Goal: Task Accomplishment & Management: Manage account settings

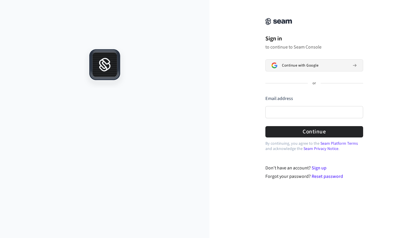
click at [296, 63] on button "Continue with Google" at bounding box center [314, 65] width 98 height 12
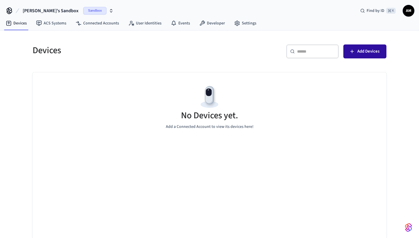
click at [364, 56] on button "Add Devices" at bounding box center [364, 51] width 43 height 14
click at [356, 55] on button "Add Devices" at bounding box center [364, 51] width 43 height 14
click at [412, 13] on span "AM" at bounding box center [408, 11] width 10 height 10
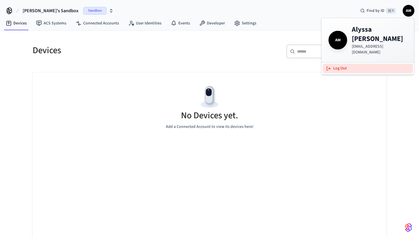
click at [338, 64] on button "Log Out" at bounding box center [367, 69] width 90 height 10
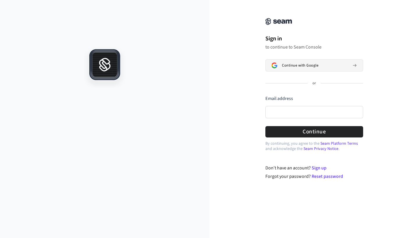
click at [310, 61] on button "Continue with Google" at bounding box center [314, 65] width 98 height 12
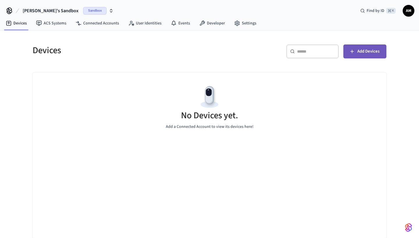
click at [369, 53] on span "Add Devices" at bounding box center [368, 52] width 22 height 8
click at [83, 10] on span "Sandbox" at bounding box center [94, 11] width 23 height 8
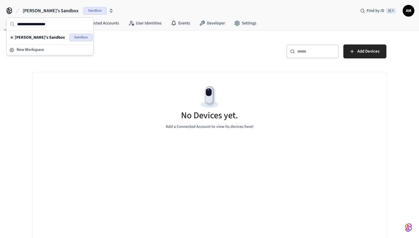
click at [76, 37] on span "Sandbox" at bounding box center [80, 38] width 23 height 8
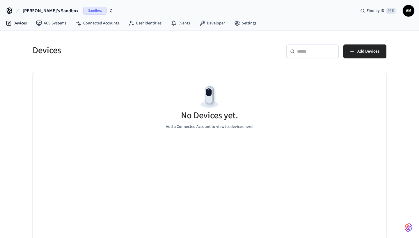
click at [61, 12] on button "[PERSON_NAME]'s Sandbox Sandbox" at bounding box center [68, 11] width 94 height 12
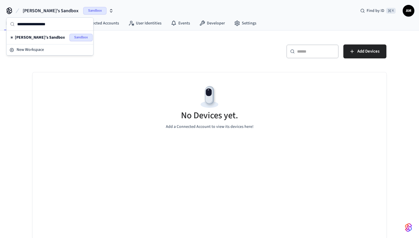
click at [22, 33] on div "[PERSON_NAME]'s Sandbox Sandbox" at bounding box center [50, 37] width 84 height 11
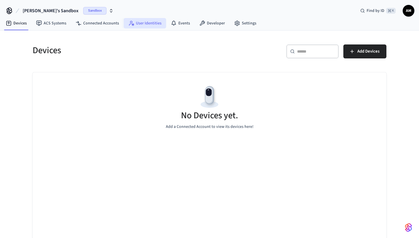
click at [149, 19] on link "User Identities" at bounding box center [145, 23] width 42 height 10
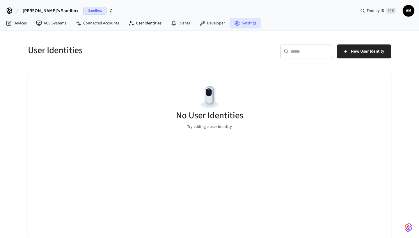
click at [253, 18] on link "Settings" at bounding box center [244, 23] width 31 height 10
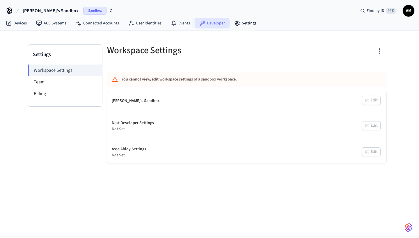
click at [212, 25] on link "Developer" at bounding box center [211, 23] width 35 height 10
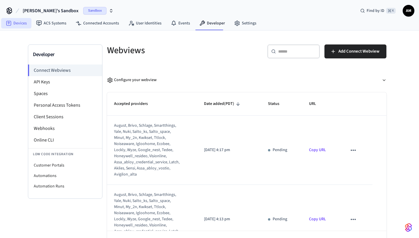
click at [20, 23] on link "Devices" at bounding box center [16, 23] width 30 height 10
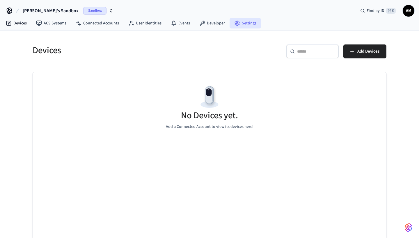
click at [240, 23] on link "Settings" at bounding box center [244, 23] width 31 height 10
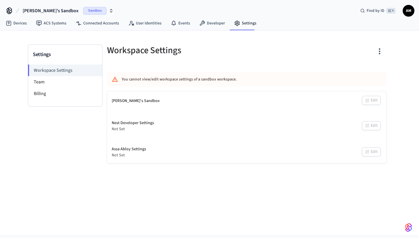
click at [142, 16] on div "[PERSON_NAME]'s Sandbox Sandbox Find by ID ⌘ K AM" at bounding box center [209, 8] width 419 height 17
click at [142, 20] on link "User Identities" at bounding box center [145, 23] width 42 height 10
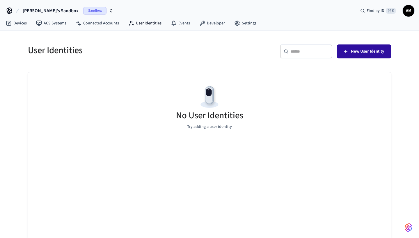
click at [372, 50] on span "New User Identity" at bounding box center [367, 52] width 33 height 8
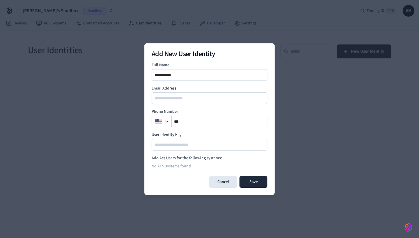
type input "**********"
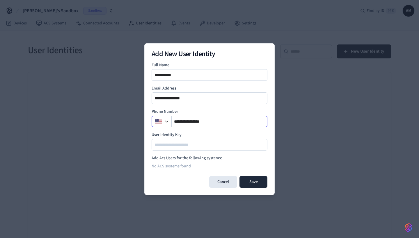
type input "**********"
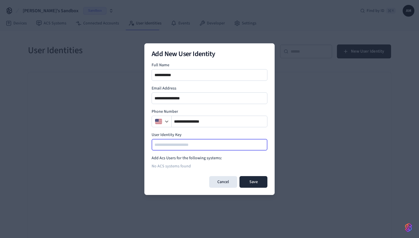
click at [196, 147] on input at bounding box center [209, 144] width 115 height 7
type input "*"
click at [177, 165] on div "No ACS systems found" at bounding box center [209, 166] width 116 height 10
click at [187, 147] on input at bounding box center [209, 144] width 115 height 7
type input "*******"
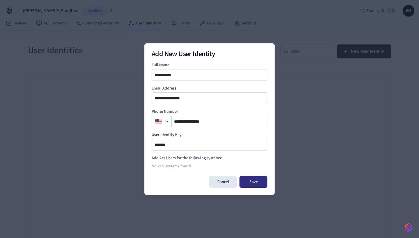
click at [251, 184] on button "Save" at bounding box center [253, 182] width 28 height 12
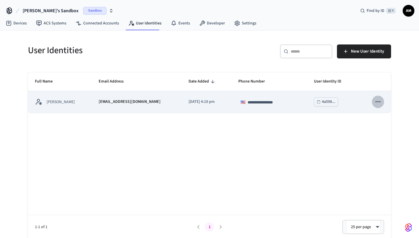
click at [376, 100] on icon "sticky table" at bounding box center [378, 102] width 8 height 8
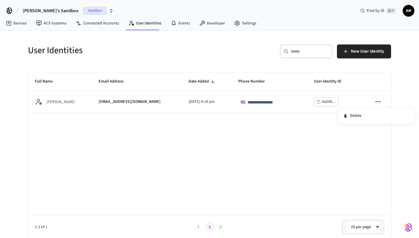
click at [49, 101] on div at bounding box center [209, 119] width 419 height 238
click at [44, 24] on link "ACS Systems" at bounding box center [51, 23] width 40 height 10
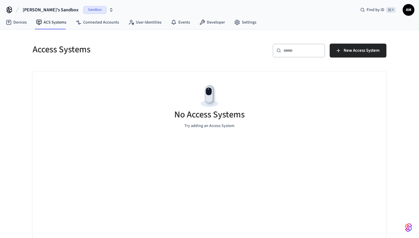
scroll to position [1, 0]
click at [361, 49] on span "New Access System" at bounding box center [361, 51] width 36 height 8
click at [20, 23] on link "Devices" at bounding box center [16, 22] width 30 height 10
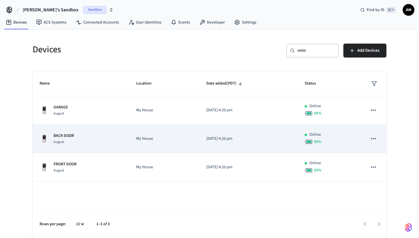
scroll to position [1, 0]
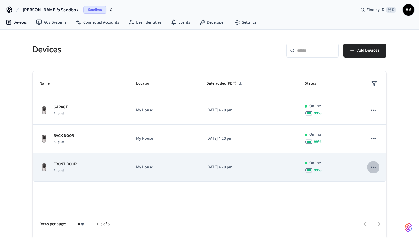
click at [373, 166] on icon "sticky table" at bounding box center [373, 167] width 8 height 8
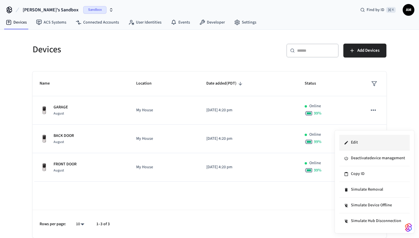
click at [375, 144] on li "Edit" at bounding box center [374, 143] width 70 height 16
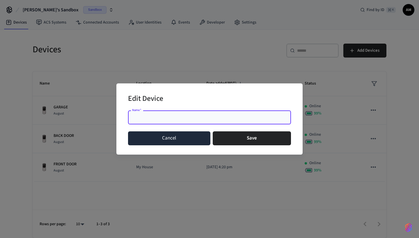
click at [196, 140] on button "Cancel" at bounding box center [169, 138] width 82 height 14
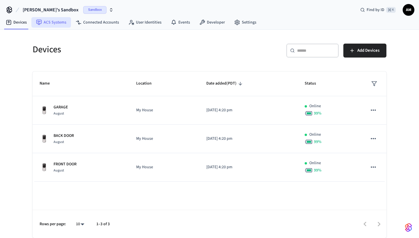
click at [53, 24] on link "ACS Systems" at bounding box center [51, 22] width 40 height 10
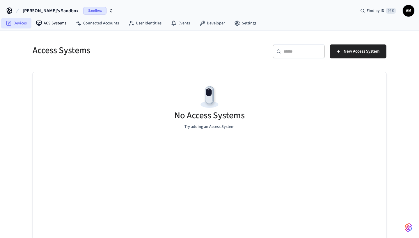
click at [17, 26] on link "Devices" at bounding box center [16, 23] width 30 height 10
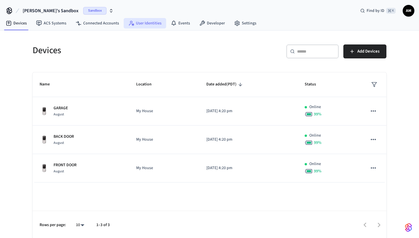
click at [152, 28] on link "User Identities" at bounding box center [145, 23] width 42 height 10
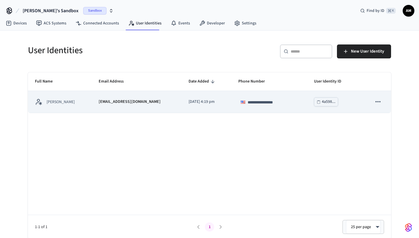
click at [382, 104] on button "sticky table" at bounding box center [378, 102] width 12 height 12
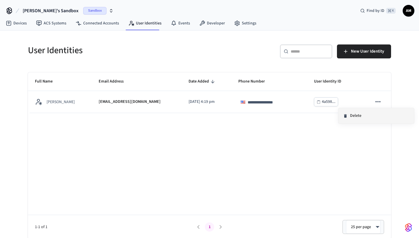
click at [367, 114] on li "Delete" at bounding box center [376, 115] width 76 height 15
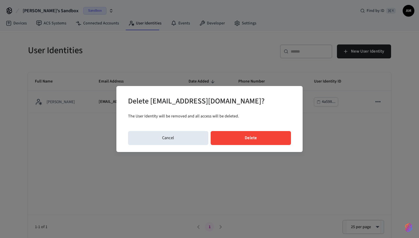
click at [242, 137] on button "Delete" at bounding box center [250, 138] width 81 height 14
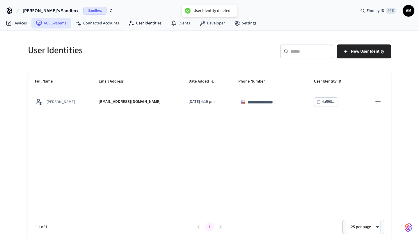
click at [58, 24] on link "ACS Systems" at bounding box center [51, 23] width 40 height 10
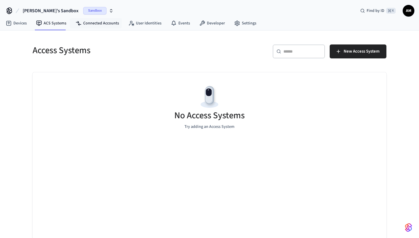
click at [134, 29] on nav "Devices ACS Systems Connected Accounts User Identities Events Developer Settings" at bounding box center [131, 23] width 260 height 13
click at [149, 22] on link "User Identities" at bounding box center [145, 23] width 42 height 10
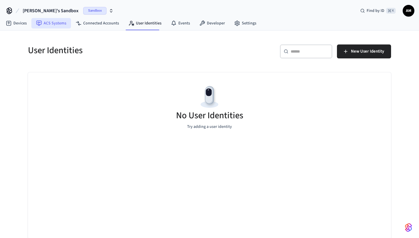
click at [48, 24] on link "ACS Systems" at bounding box center [51, 23] width 40 height 10
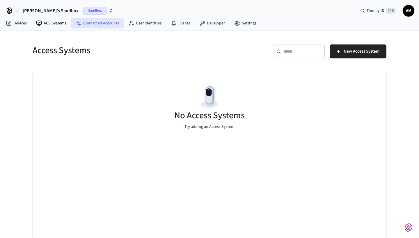
click at [85, 24] on link "Connected Accounts" at bounding box center [97, 23] width 53 height 10
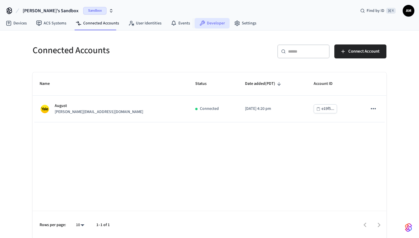
click at [212, 23] on link "Developer" at bounding box center [211, 23] width 35 height 10
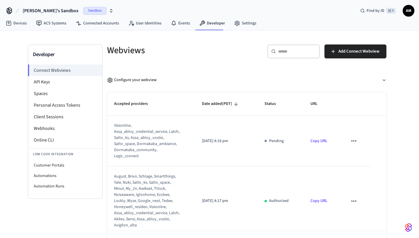
click at [212, 23] on link "Developer" at bounding box center [211, 23] width 35 height 10
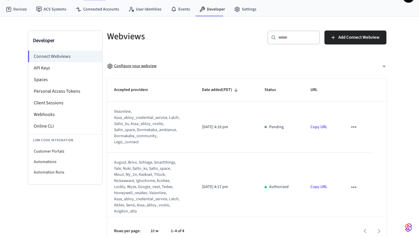
scroll to position [14, 0]
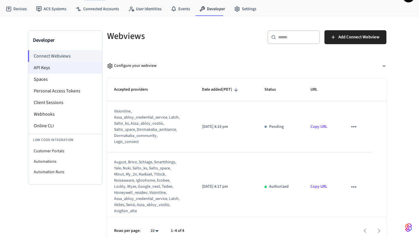
click at [56, 66] on li "API Keys" at bounding box center [65, 68] width 74 height 12
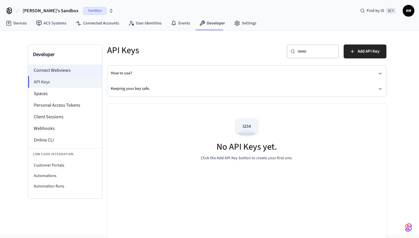
click at [75, 73] on li "Connect Webviews" at bounding box center [65, 71] width 74 height 12
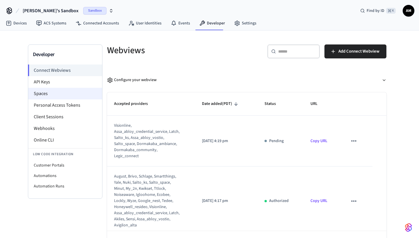
click at [53, 97] on li "Spaces" at bounding box center [65, 94] width 74 height 12
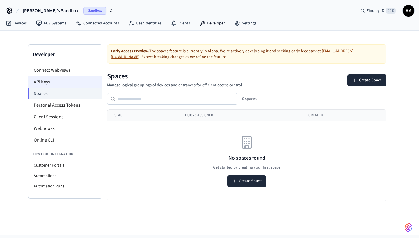
click at [57, 80] on li "API Keys" at bounding box center [65, 82] width 74 height 12
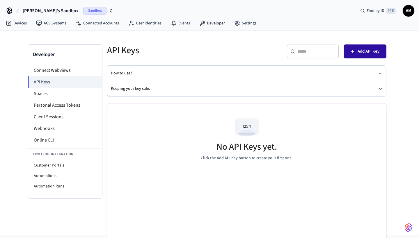
click at [367, 51] on span "Add API Key" at bounding box center [368, 52] width 22 height 8
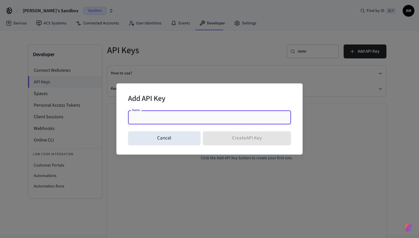
click at [192, 118] on input "Name" at bounding box center [209, 118] width 156 height 6
click at [157, 140] on button "Cancel" at bounding box center [164, 138] width 72 height 14
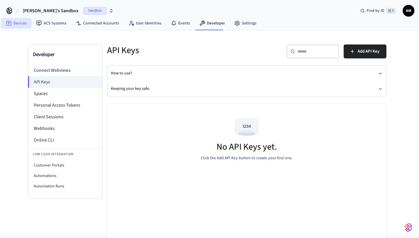
click at [7, 21] on icon at bounding box center [9, 23] width 6 height 6
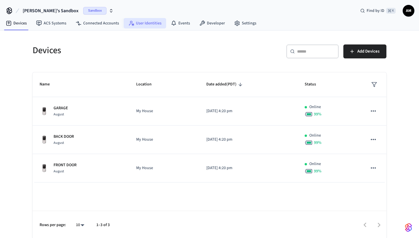
click at [158, 24] on link "User Identities" at bounding box center [145, 23] width 42 height 10
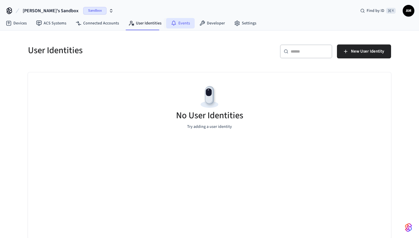
click at [174, 23] on icon at bounding box center [174, 23] width 6 height 6
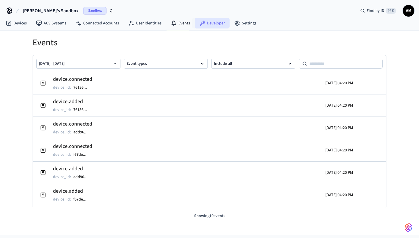
click at [218, 26] on link "Developer" at bounding box center [211, 23] width 35 height 10
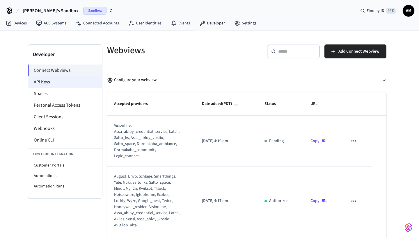
click at [73, 83] on li "API Keys" at bounding box center [65, 82] width 74 height 12
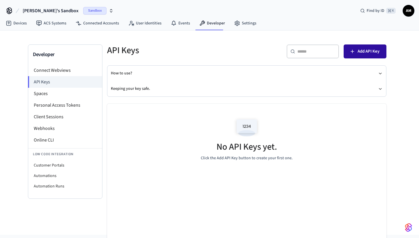
click at [373, 48] on span "Add API Key" at bounding box center [368, 52] width 22 height 8
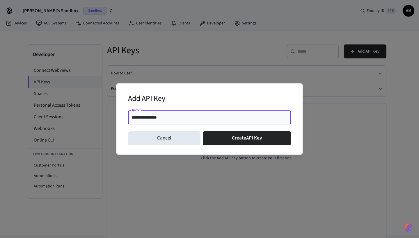
type input "**********"
drag, startPoint x: 166, startPoint y: 118, endPoint x: 121, endPoint y: 118, distance: 45.4
click at [121, 118] on div "**********" at bounding box center [209, 118] width 186 height 71
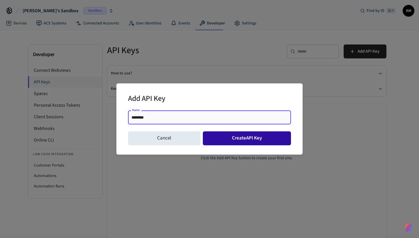
type input "********"
click at [233, 135] on button "Create API Key" at bounding box center [247, 138] width 88 height 14
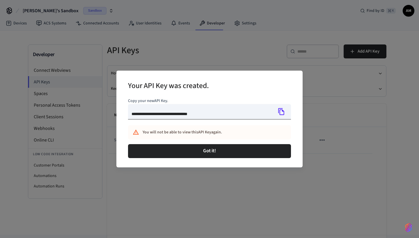
click at [282, 110] on icon "Copy" at bounding box center [281, 111] width 6 height 7
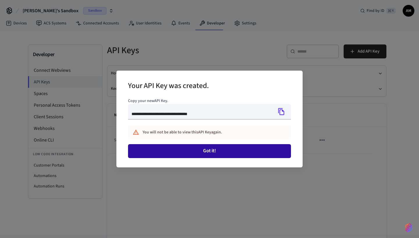
click at [202, 155] on button "Got it!" at bounding box center [209, 151] width 163 height 14
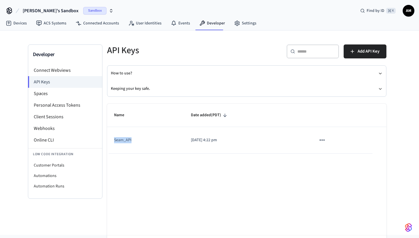
drag, startPoint x: 133, startPoint y: 140, endPoint x: 112, endPoint y: 140, distance: 20.9
click at [112, 140] on td "Seam_API" at bounding box center [145, 140] width 77 height 26
copy td "Seam_API"
click at [226, 175] on div "Name Date added (PDT) Seam_API [DATE] 4:22 pm Rows per page: 10 ** 1–1 of 1" at bounding box center [246, 184] width 279 height 160
click at [53, 91] on li "Spaces" at bounding box center [65, 94] width 74 height 12
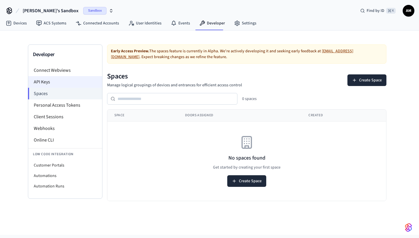
click at [53, 78] on li "API Keys" at bounding box center [65, 82] width 74 height 12
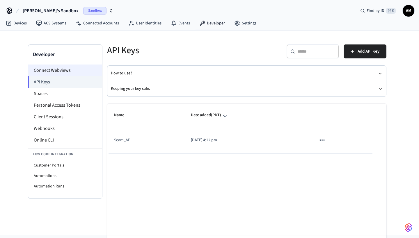
click at [63, 72] on li "Connect Webviews" at bounding box center [65, 71] width 74 height 12
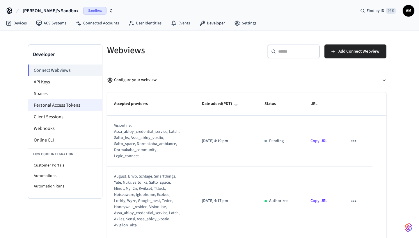
click at [56, 109] on li "Personal Access Tokens" at bounding box center [65, 105] width 74 height 12
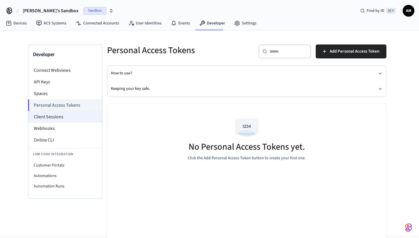
click at [57, 116] on li "Client Sessions" at bounding box center [65, 117] width 74 height 12
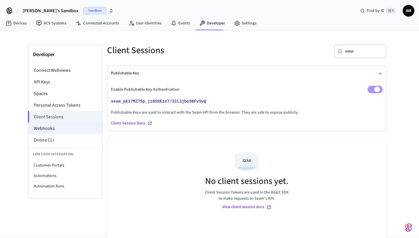
click at [56, 131] on li "Webhooks" at bounding box center [65, 129] width 74 height 12
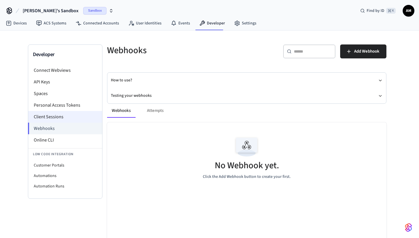
click at [58, 119] on li "Client Sessions" at bounding box center [65, 117] width 74 height 12
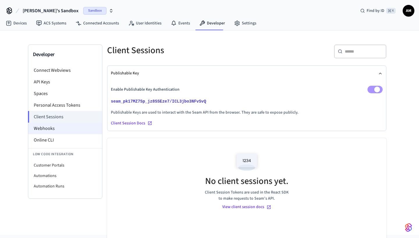
click at [59, 131] on li "Webhooks" at bounding box center [65, 129] width 74 height 12
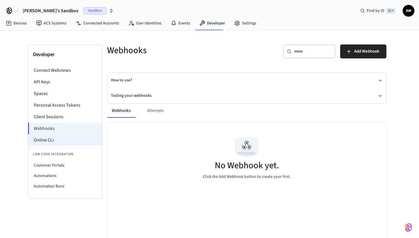
click at [60, 137] on li "Online CLI" at bounding box center [65, 140] width 74 height 12
click at [177, 20] on link "Events" at bounding box center [180, 23] width 28 height 10
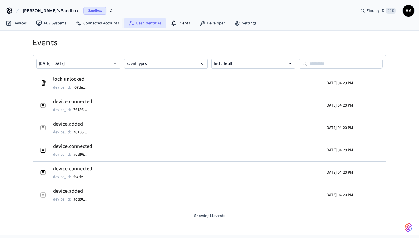
click at [137, 19] on link "User Identities" at bounding box center [145, 23] width 42 height 10
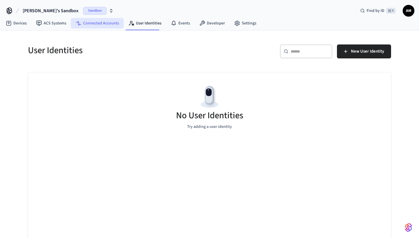
click at [96, 24] on link "Connected Accounts" at bounding box center [97, 23] width 53 height 10
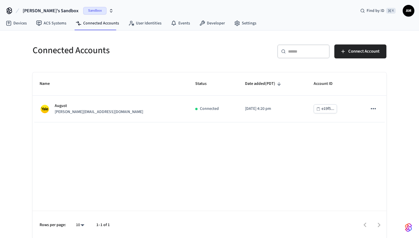
click at [182, 30] on div "Devices ACS Systems Connected Accounts User Identities Events Developer Settings" at bounding box center [209, 24] width 419 height 14
click at [181, 28] on link "Events" at bounding box center [180, 23] width 28 height 10
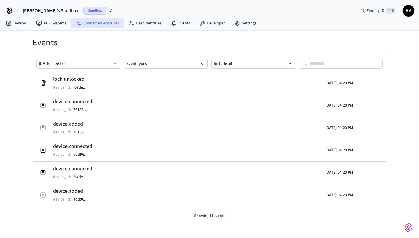
click at [88, 24] on link "Connected Accounts" at bounding box center [97, 23] width 53 height 10
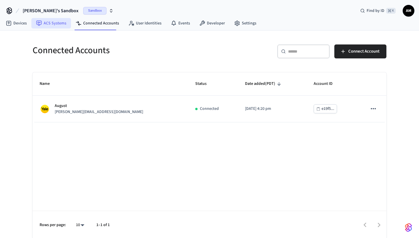
click at [47, 26] on link "ACS Systems" at bounding box center [51, 23] width 40 height 10
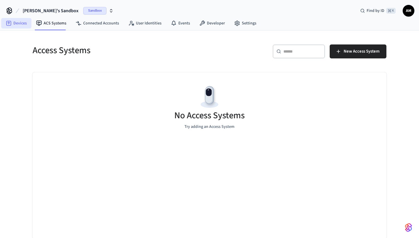
click at [21, 27] on link "Devices" at bounding box center [16, 23] width 30 height 10
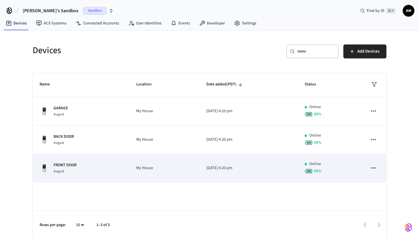
click at [73, 171] on div "August" at bounding box center [64, 171] width 23 height 6
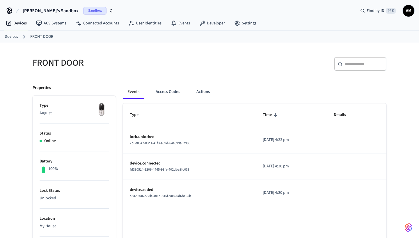
click at [84, 166] on div "100%" at bounding box center [74, 170] width 69 height 8
click at [169, 88] on button "Access Codes" at bounding box center [168, 92] width 34 height 14
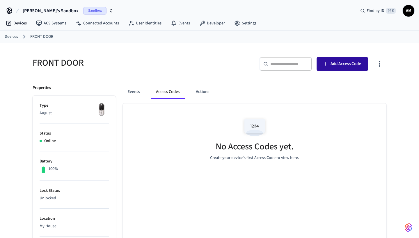
click at [347, 63] on span "Add Access Code" at bounding box center [345, 64] width 31 height 8
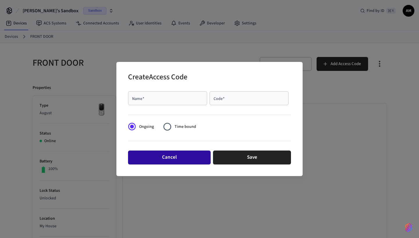
click at [175, 157] on button "Cancel" at bounding box center [169, 158] width 83 height 14
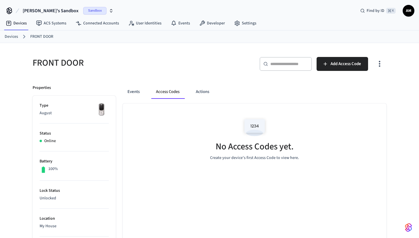
click at [354, 56] on div "​ ​ Add Access Code" at bounding box center [296, 63] width 180 height 26
click at [344, 61] on span "Add Access Code" at bounding box center [345, 64] width 31 height 8
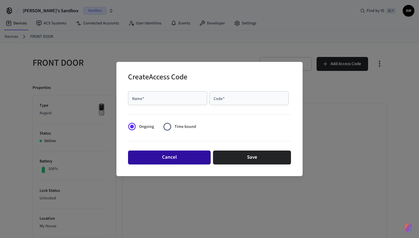
click at [158, 161] on button "Cancel" at bounding box center [169, 158] width 83 height 14
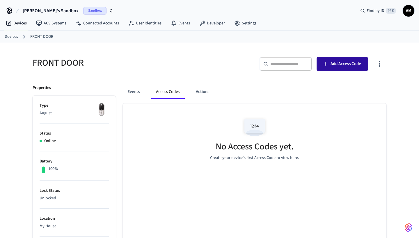
click at [335, 63] on span "Add Access Code" at bounding box center [345, 64] width 31 height 8
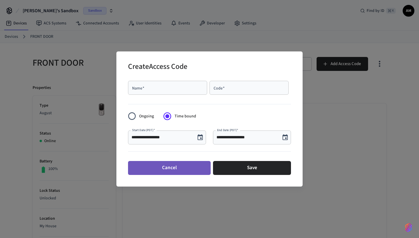
click at [163, 166] on button "Cancel" at bounding box center [169, 168] width 83 height 14
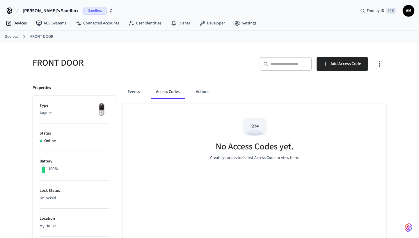
click at [83, 10] on span "Sandbox" at bounding box center [94, 11] width 23 height 8
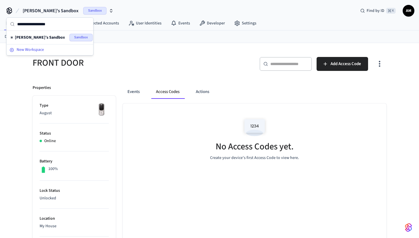
click at [30, 51] on span "New Workspace" at bounding box center [30, 50] width 27 height 6
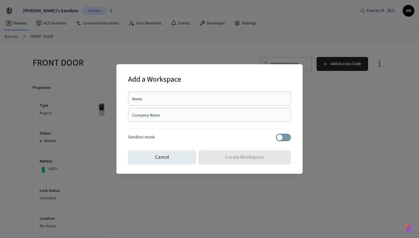
click at [192, 93] on div "Name" at bounding box center [209, 99] width 163 height 14
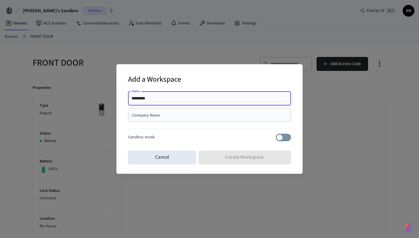
type input "*********"
click at [182, 111] on div "Company Name" at bounding box center [209, 115] width 163 height 14
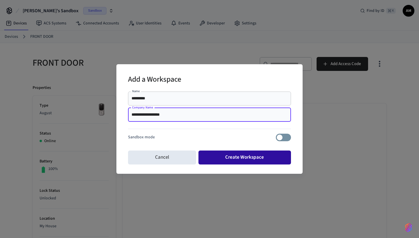
type input "**********"
click at [242, 157] on button "Create Workspace" at bounding box center [244, 158] width 93 height 14
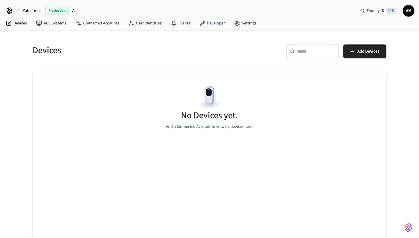
click at [41, 10] on button "Yale Lock Production" at bounding box center [49, 11] width 56 height 12
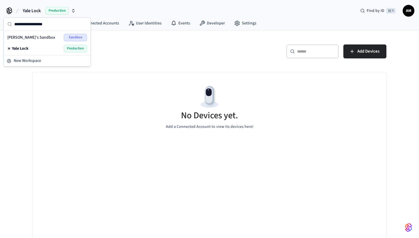
click at [35, 37] on span "[PERSON_NAME]'s Sandbox" at bounding box center [31, 38] width 48 height 6
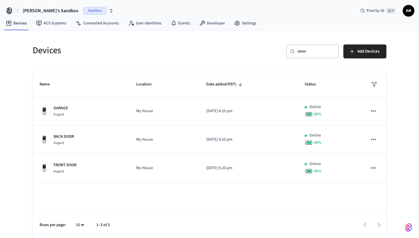
click at [42, 11] on span "[PERSON_NAME]'s Sandbox" at bounding box center [51, 10] width 56 height 7
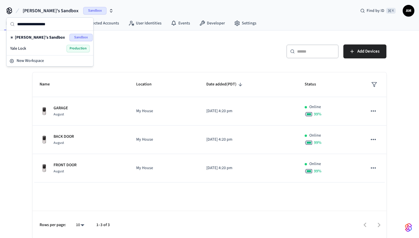
click at [28, 49] on div "Yale Lock Production" at bounding box center [50, 49] width 80 height 8
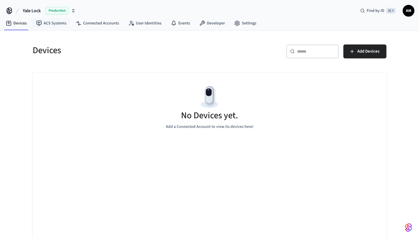
click at [35, 9] on span "Yale Lock" at bounding box center [32, 10] width 18 height 7
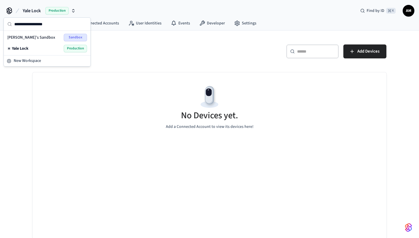
click at [29, 38] on span "[PERSON_NAME]'s Sandbox" at bounding box center [31, 38] width 48 height 6
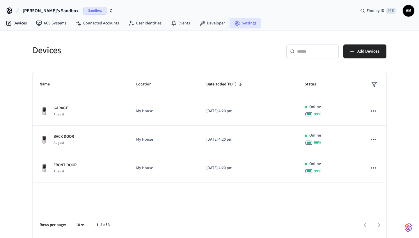
click at [238, 25] on link "Settings" at bounding box center [244, 23] width 31 height 10
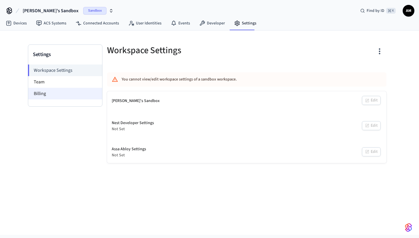
click at [49, 92] on li "Billing" at bounding box center [65, 94] width 74 height 12
